Goal: Check status: Check status

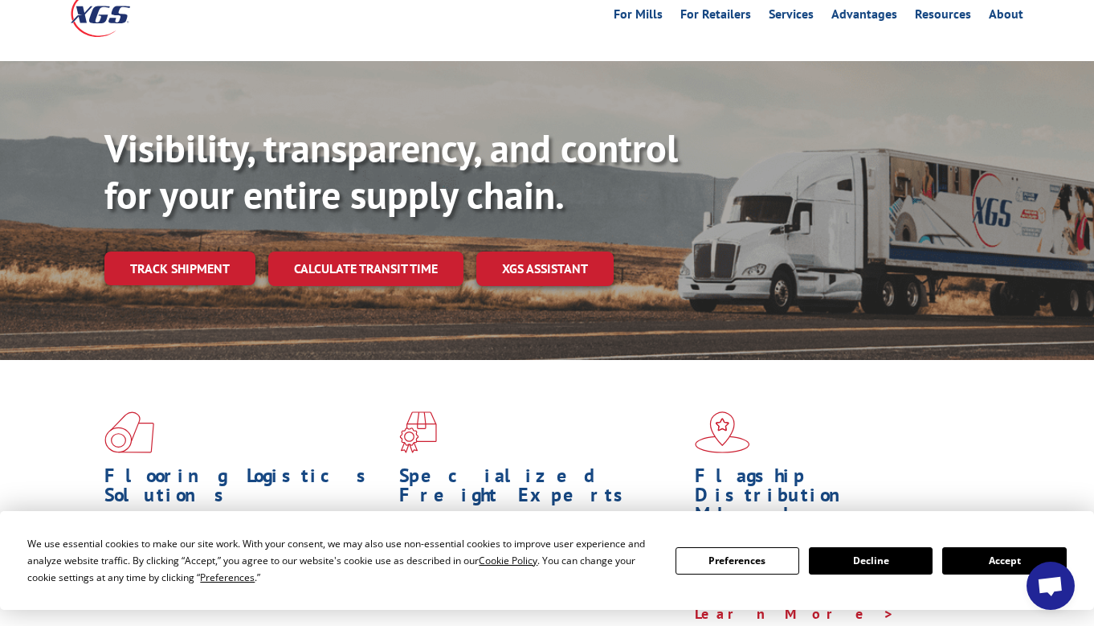
scroll to position [92, 0]
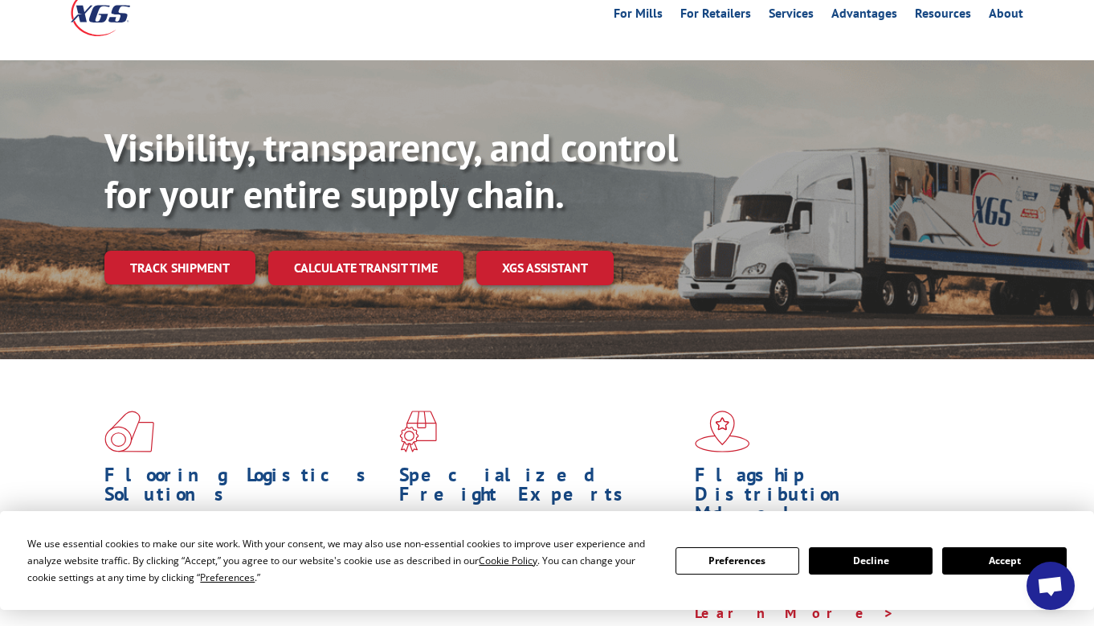
click at [968, 557] on button "Accept" at bounding box center [1004, 560] width 124 height 27
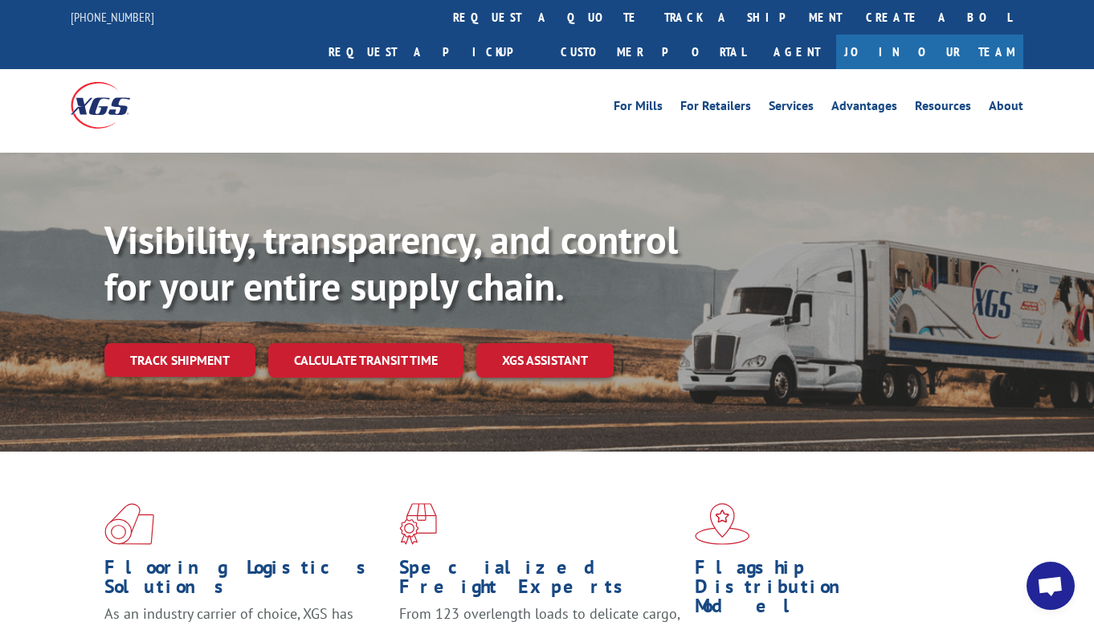
scroll to position [0, 0]
click at [202, 343] on link "Track shipment" at bounding box center [179, 360] width 151 height 34
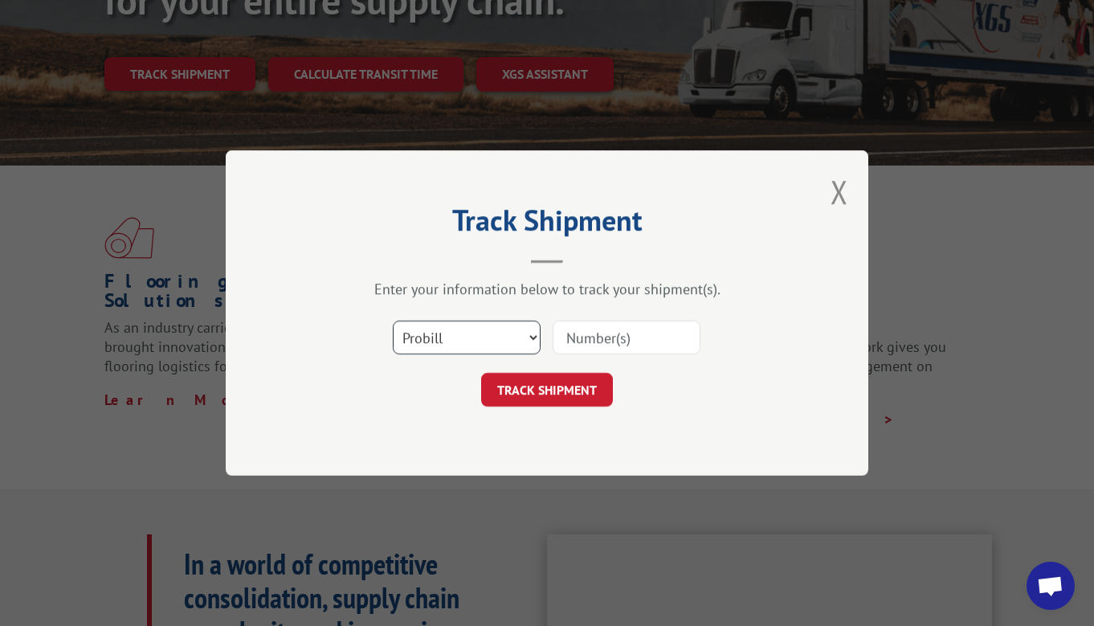
scroll to position [300, 0]
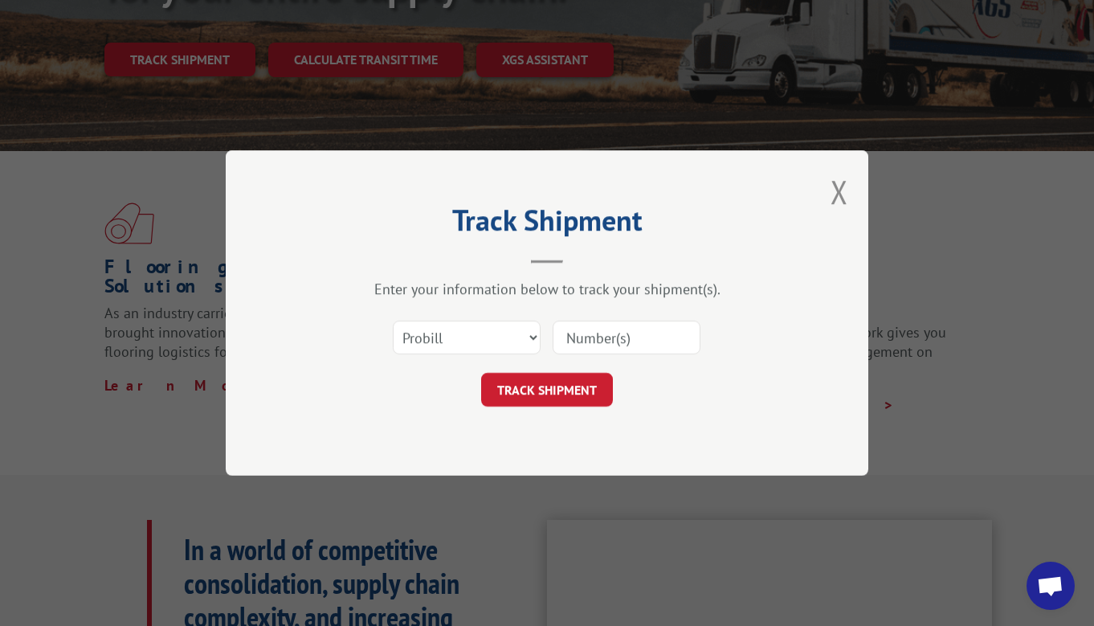
click at [598, 342] on input at bounding box center [626, 337] width 148 height 34
type input "1"
type input "2554634"
click at [544, 384] on button "TRACK SHIPMENT" at bounding box center [547, 390] width 132 height 34
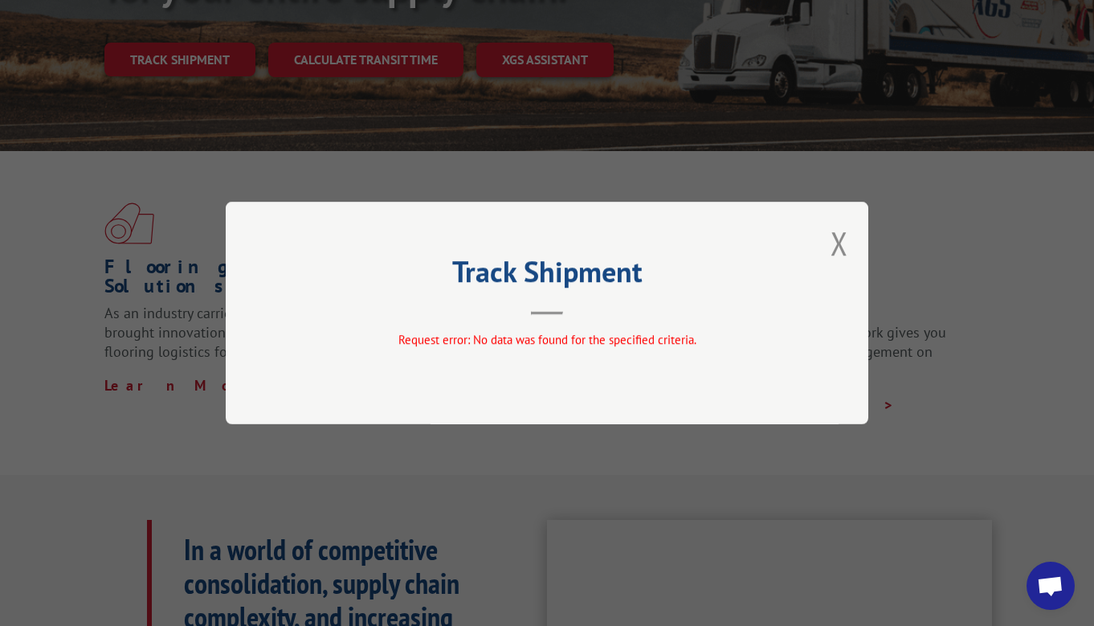
click at [554, 345] on span "Request error: No data was found for the specified criteria." at bounding box center [547, 339] width 298 height 15
click at [844, 240] on button "Close modal" at bounding box center [839, 243] width 18 height 43
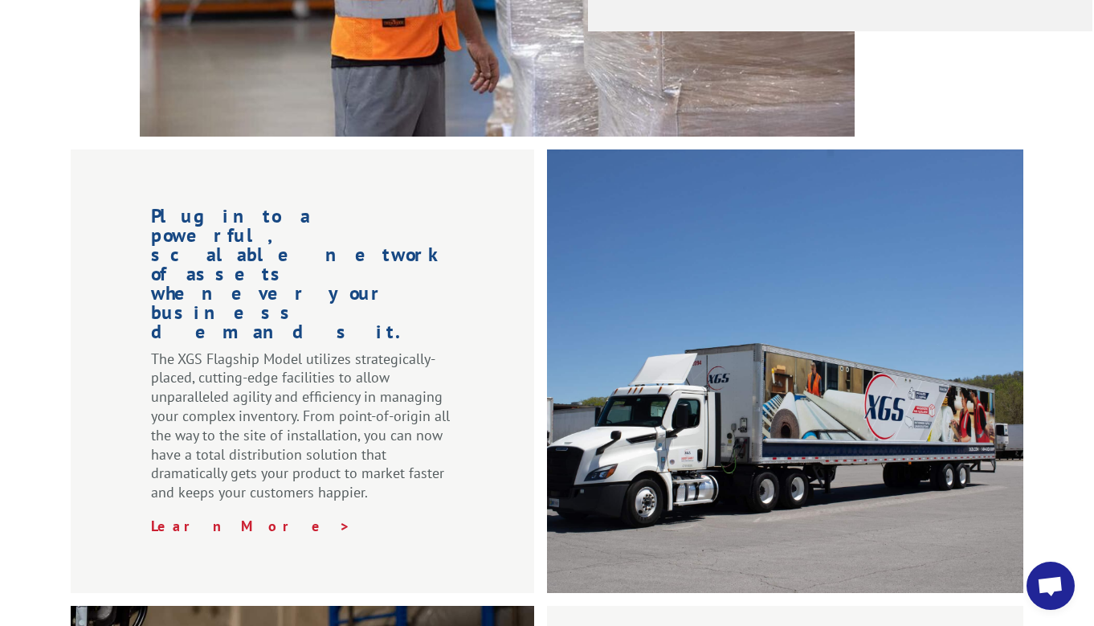
scroll to position [1418, 0]
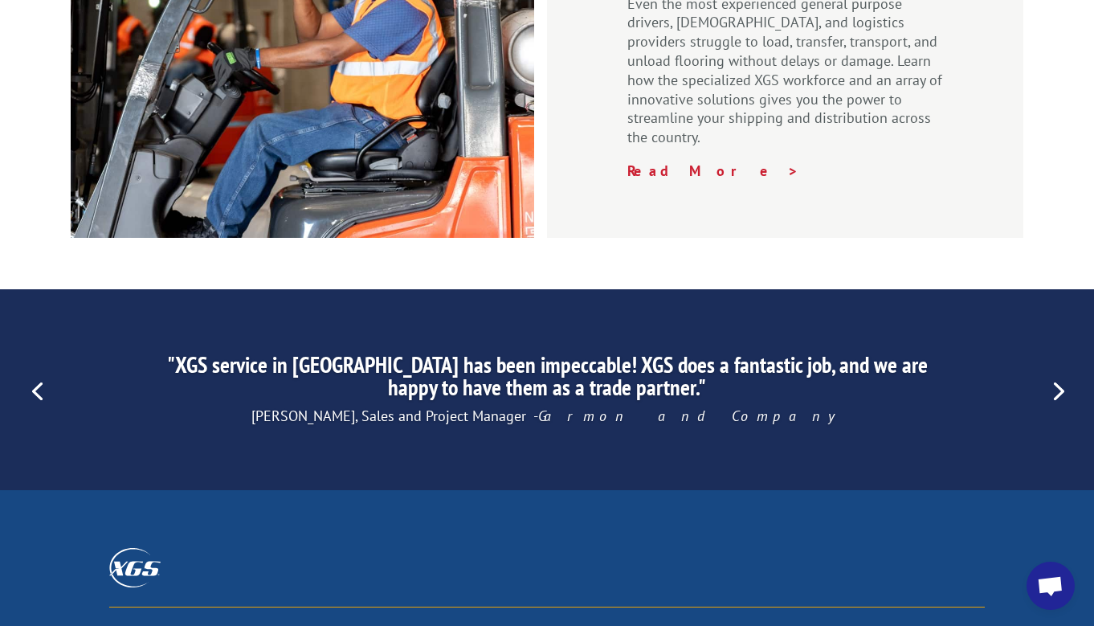
scroll to position [2311, 0]
